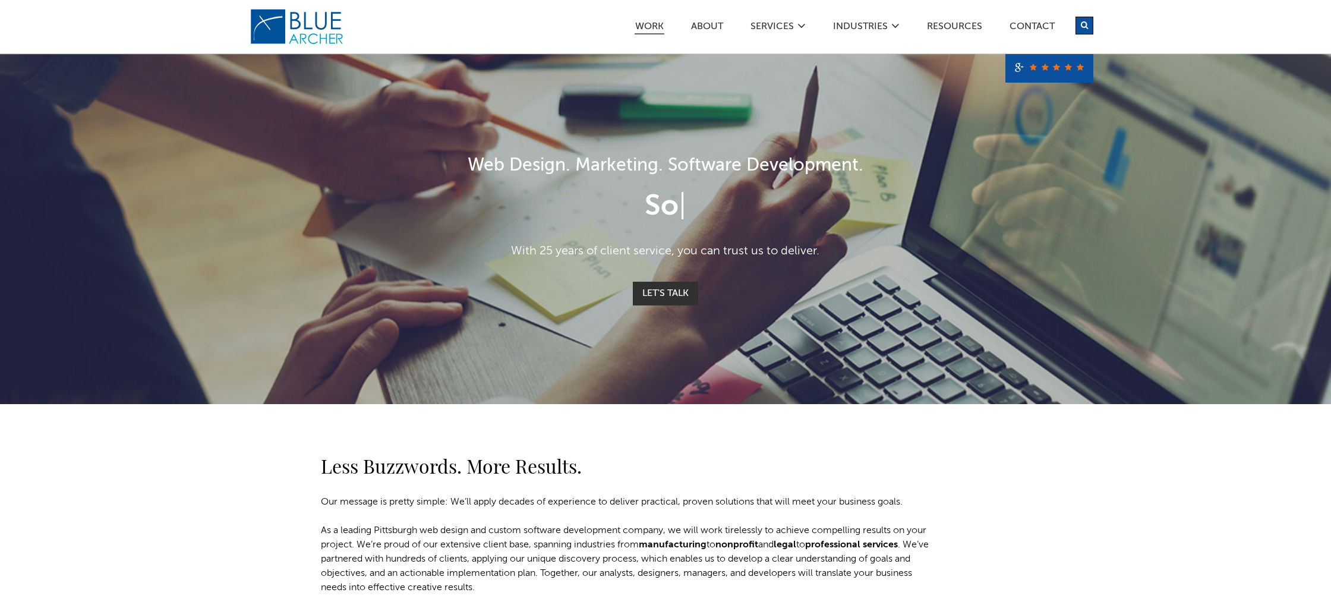
click at [655, 26] on link "Work" at bounding box center [649, 28] width 30 height 12
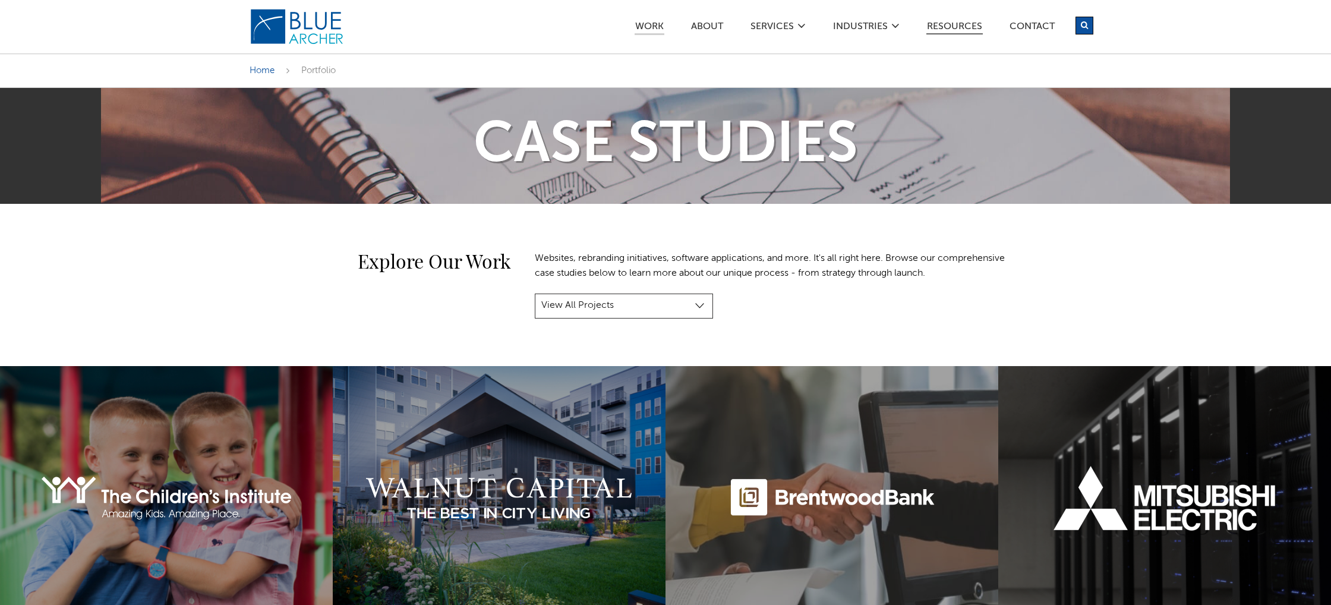
click at [951, 25] on link "Resources" at bounding box center [954, 28] width 56 height 12
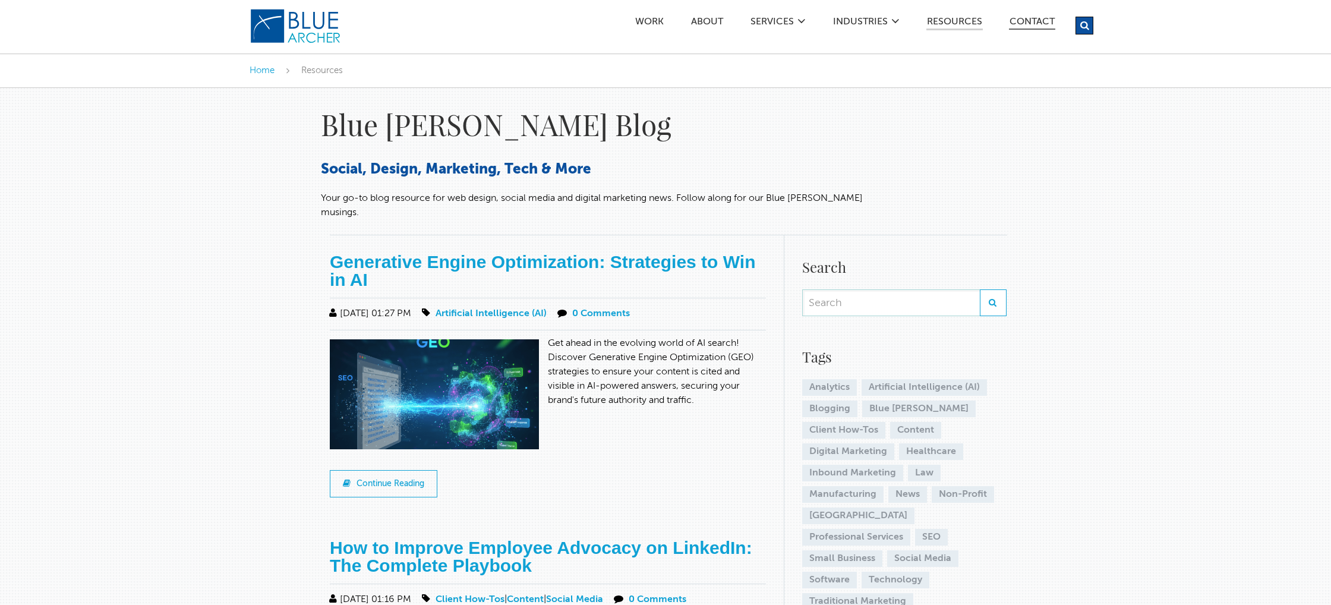
click at [1035, 23] on link "Contact" at bounding box center [1032, 23] width 46 height 12
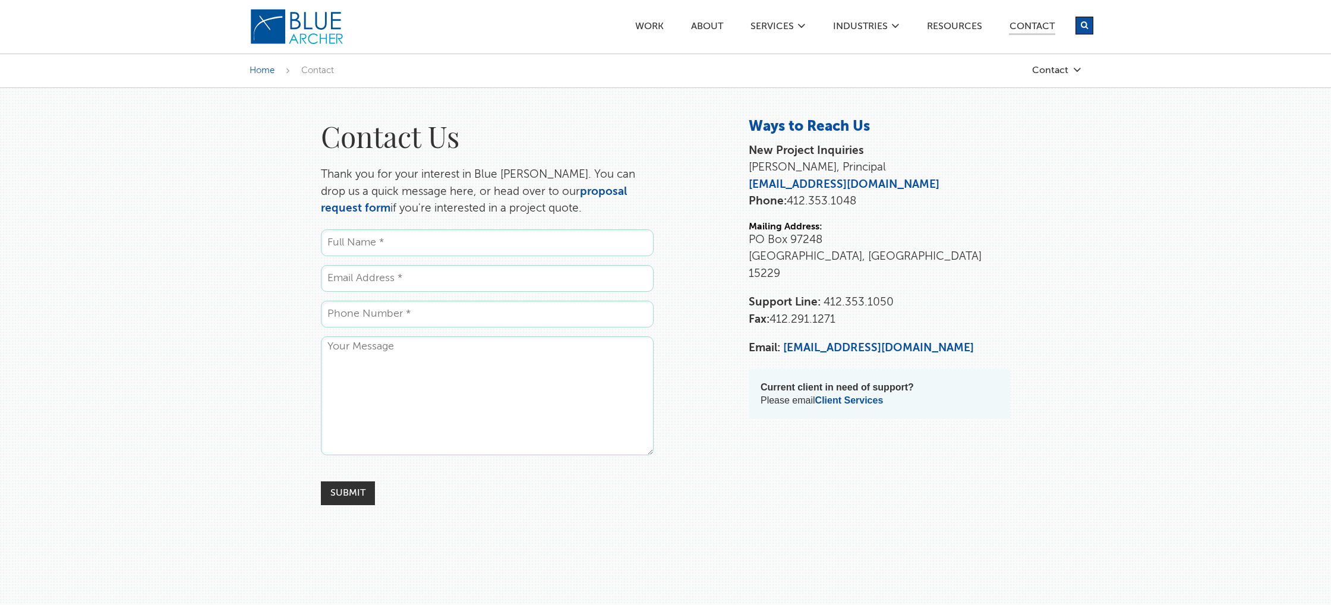
click at [1083, 26] on icon "submit" at bounding box center [1083, 25] width 7 height 8
type input "Careers"
click at [1075, 17] on button "submit" at bounding box center [1084, 26] width 18 height 18
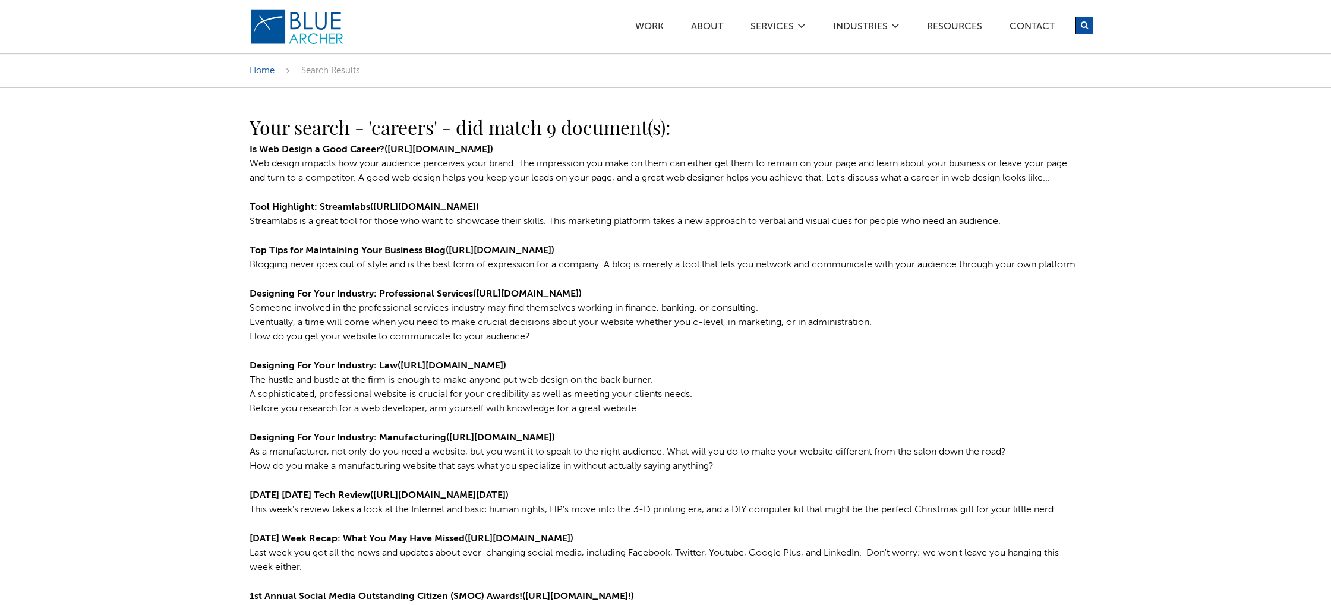
click at [1086, 22] on icon "submit" at bounding box center [1083, 25] width 7 height 8
type input "jobs"
click at [1075, 17] on button "submit" at bounding box center [1084, 26] width 18 height 18
